Goal: Task Accomplishment & Management: Use online tool/utility

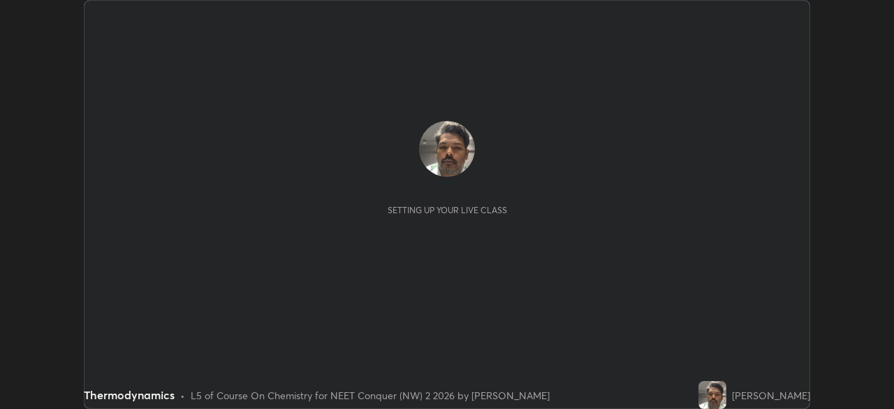
scroll to position [409, 893]
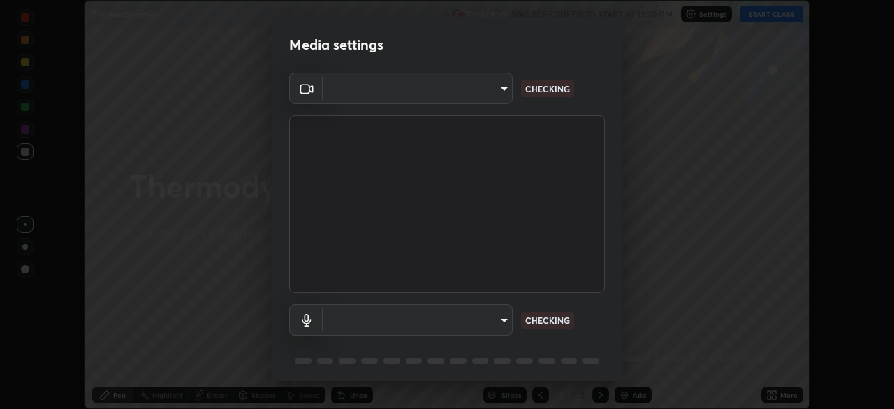
click at [819, 71] on div "Media settings ​ CHECKING ​ CHECKING 1 / 5 Next" at bounding box center [447, 204] width 894 height 409
type input "1ebbe5752feb64f56c8c2ea118ab8786e931b8e280c4254c16e60950b1c2e0b6"
type input "8da3bb00e1ad74c6eb7ed9b3354350958733bab165fda02ed857ef1f2f2567dc"
click at [780, 15] on div "Media settings OBS Virtual Camera 1ebbe5752feb64f56c8c2ea118ab8786e931b8e280c42…" at bounding box center [447, 204] width 894 height 409
click at [548, 319] on p "CHECKING" at bounding box center [547, 320] width 45 height 13
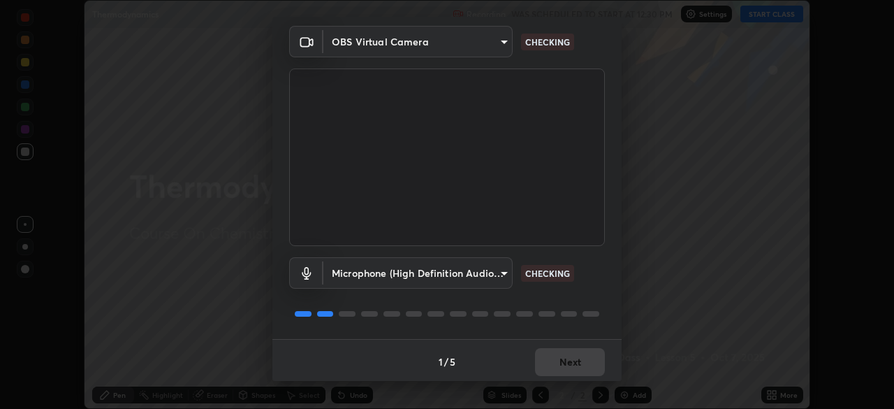
scroll to position [50, 0]
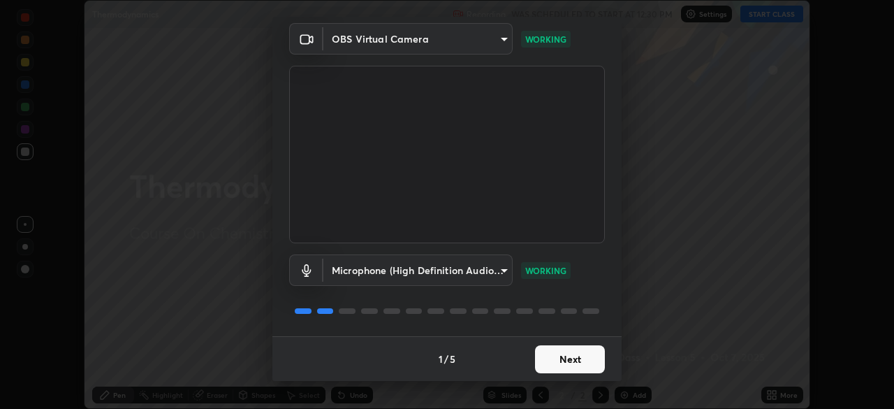
click at [575, 360] on button "Next" at bounding box center [570, 359] width 70 height 28
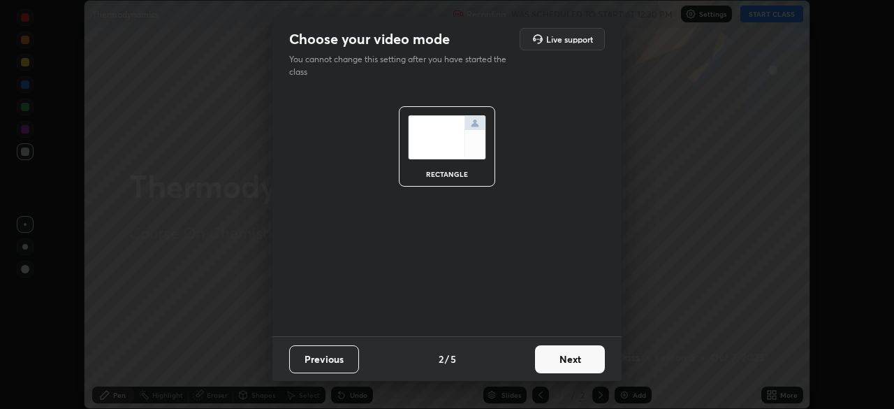
scroll to position [0, 0]
click at [574, 360] on button "Next" at bounding box center [570, 359] width 70 height 28
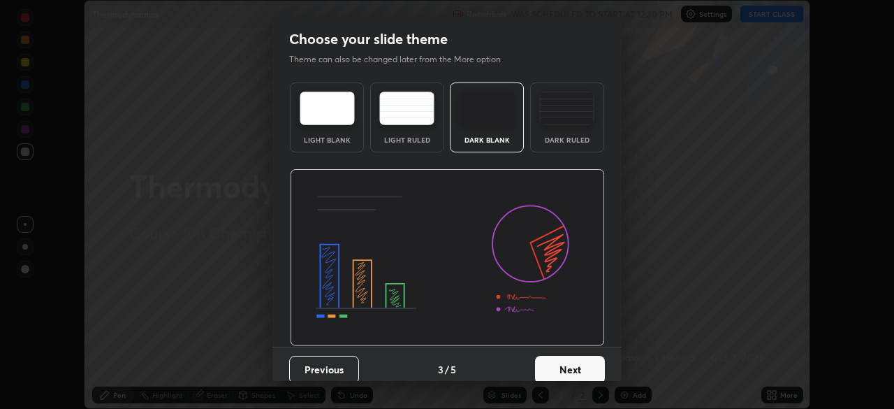
click at [574, 359] on button "Next" at bounding box center [570, 370] width 70 height 28
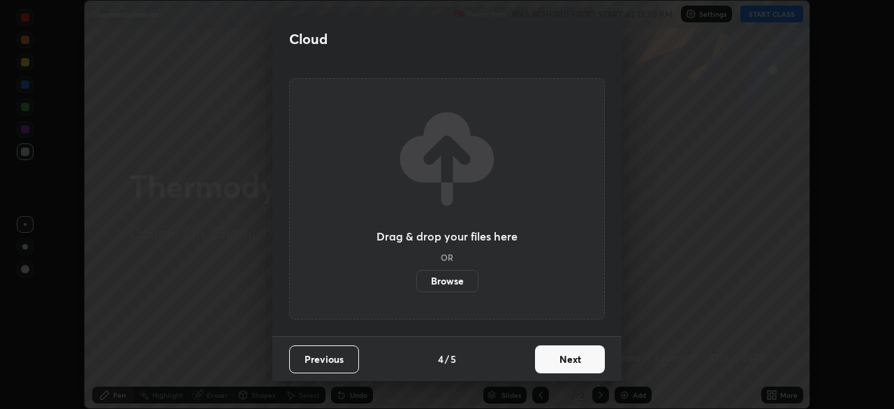
click at [573, 361] on button "Next" at bounding box center [570, 359] width 70 height 28
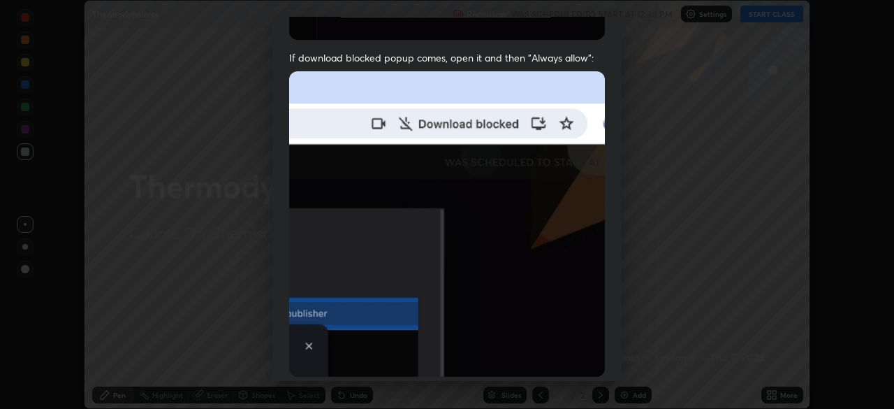
scroll to position [335, 0]
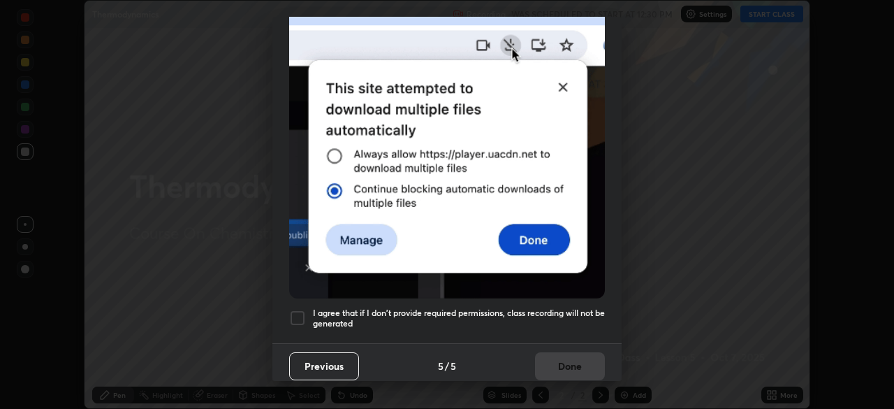
click at [298, 309] on div at bounding box center [297, 317] width 17 height 17
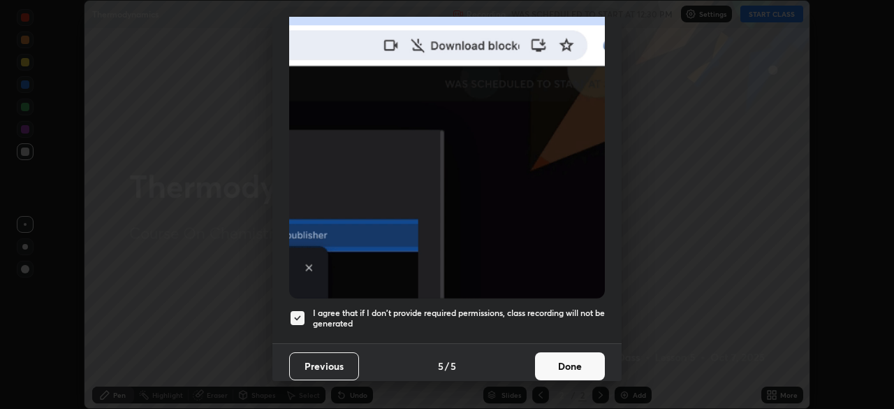
click at [541, 360] on button "Done" at bounding box center [570, 366] width 70 height 28
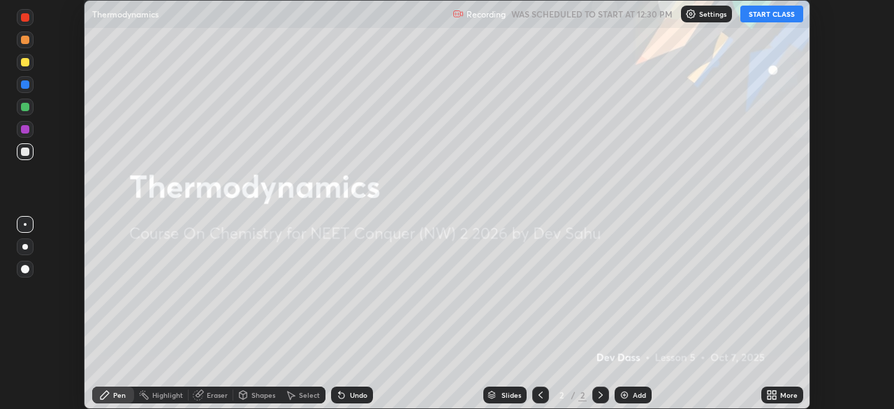
click at [784, 13] on button "START CLASS" at bounding box center [771, 14] width 63 height 17
